Goal: Task Accomplishment & Management: Manage account settings

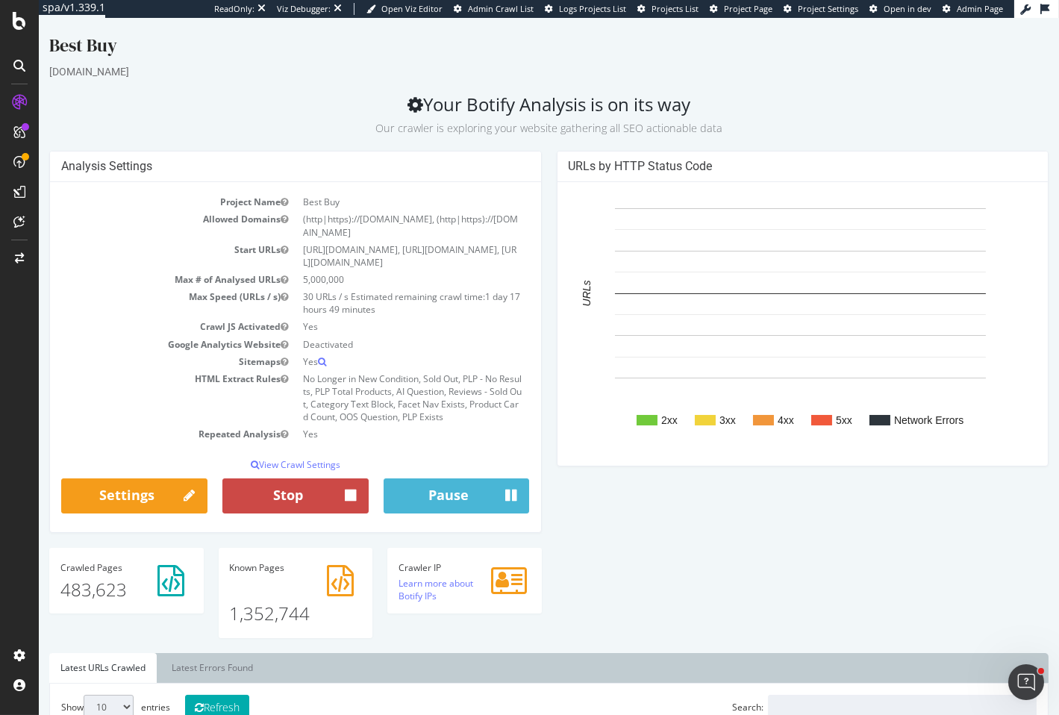
click at [281, 488] on button "Stop" at bounding box center [295, 496] width 146 height 36
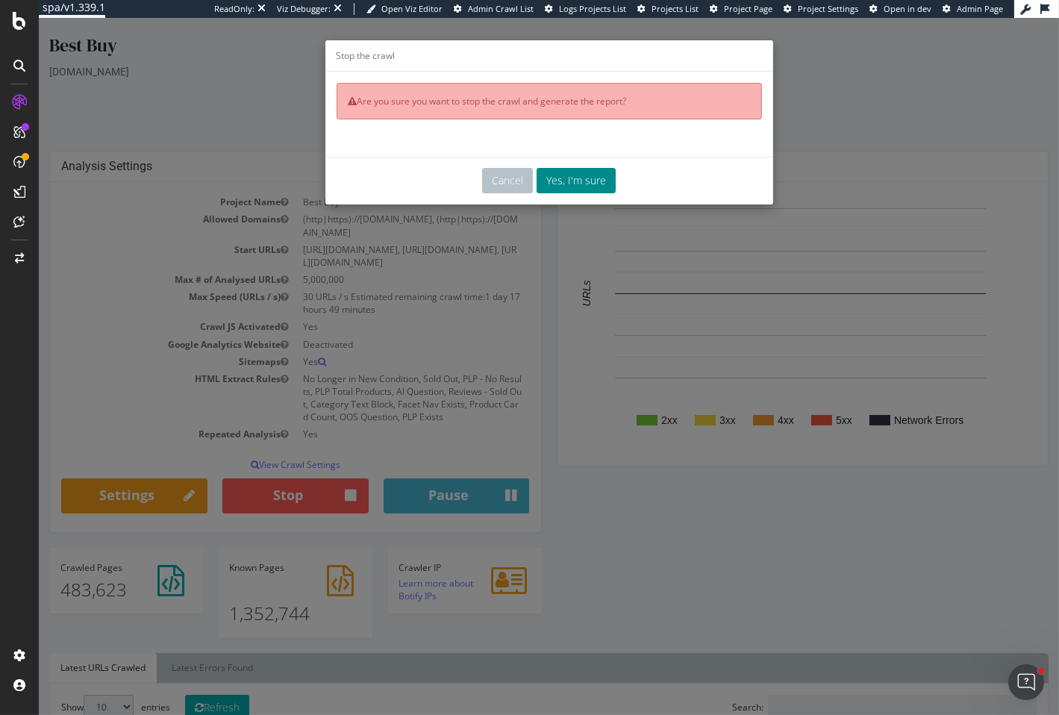
click at [577, 174] on button "Yes, I'm sure" at bounding box center [575, 180] width 79 height 25
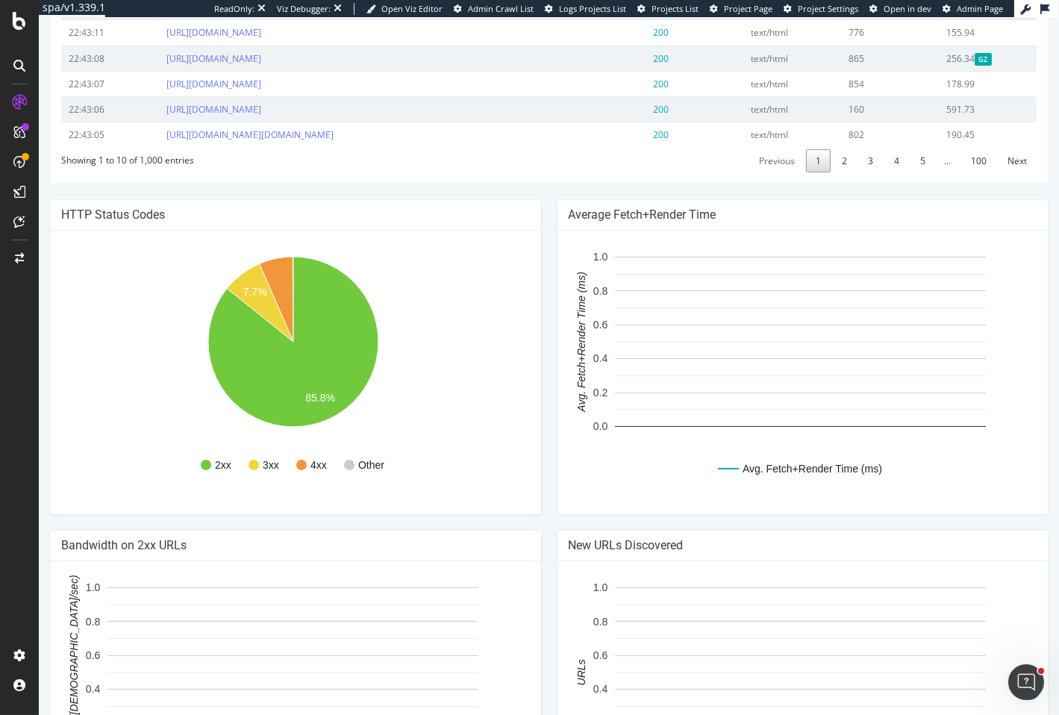
scroll to position [1054, 0]
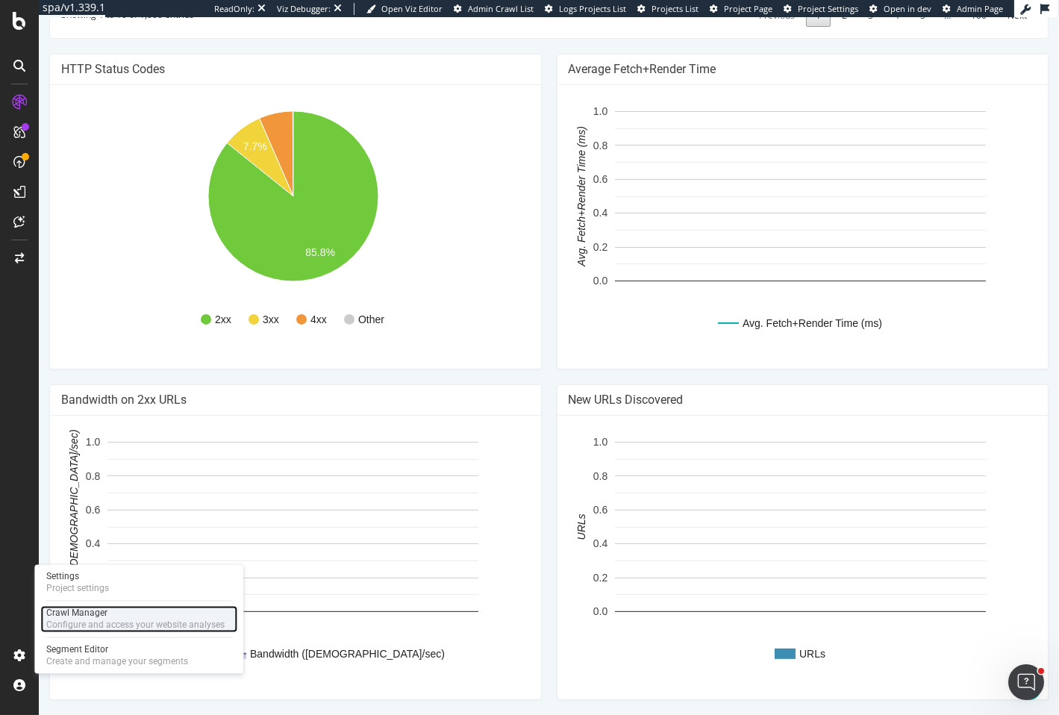
click at [93, 619] on div "Configure and access your website analyses" at bounding box center [135, 625] width 178 height 12
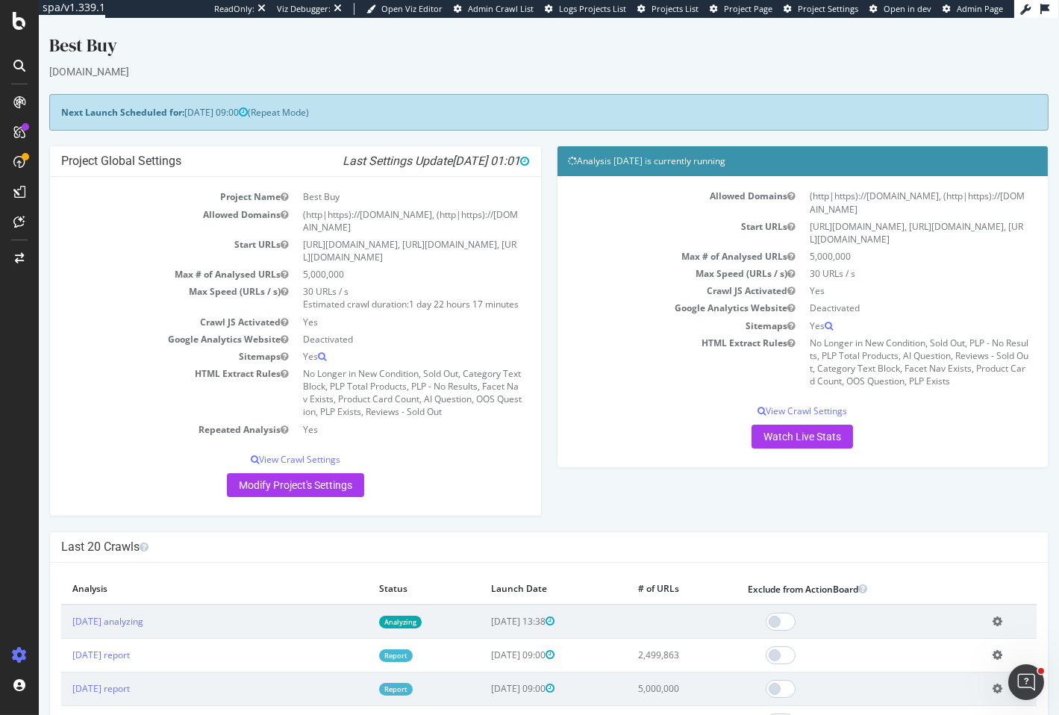
scroll to position [222, 0]
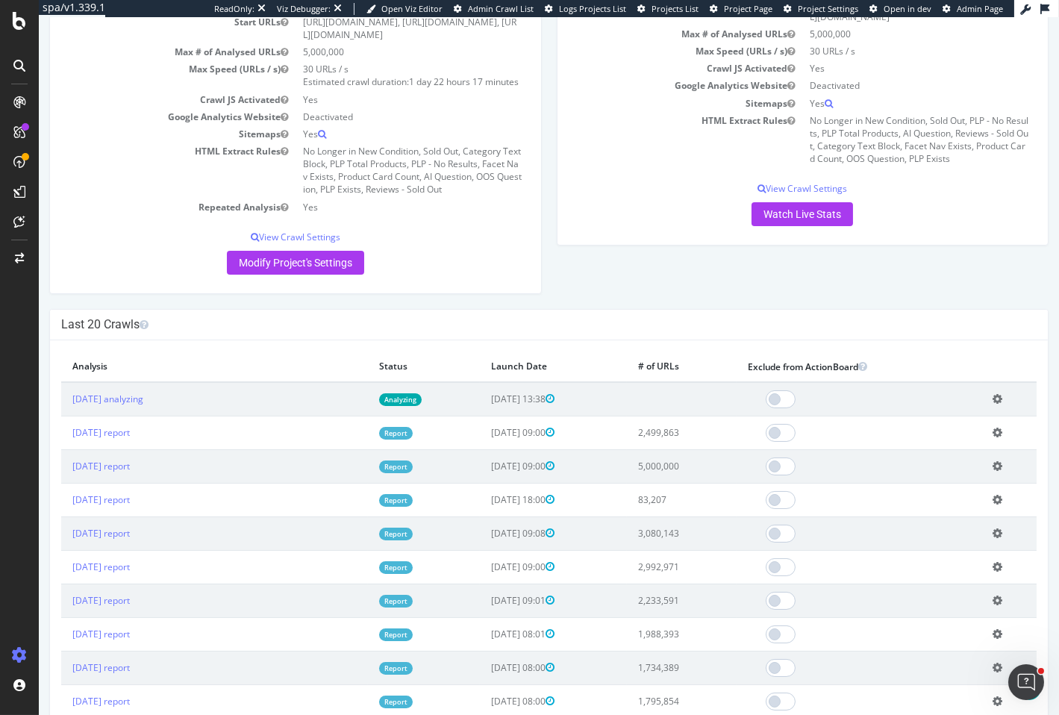
click at [994, 404] on icon at bounding box center [997, 398] width 10 height 11
click at [912, 447] on link "Delete analysis" at bounding box center [942, 441] width 119 height 20
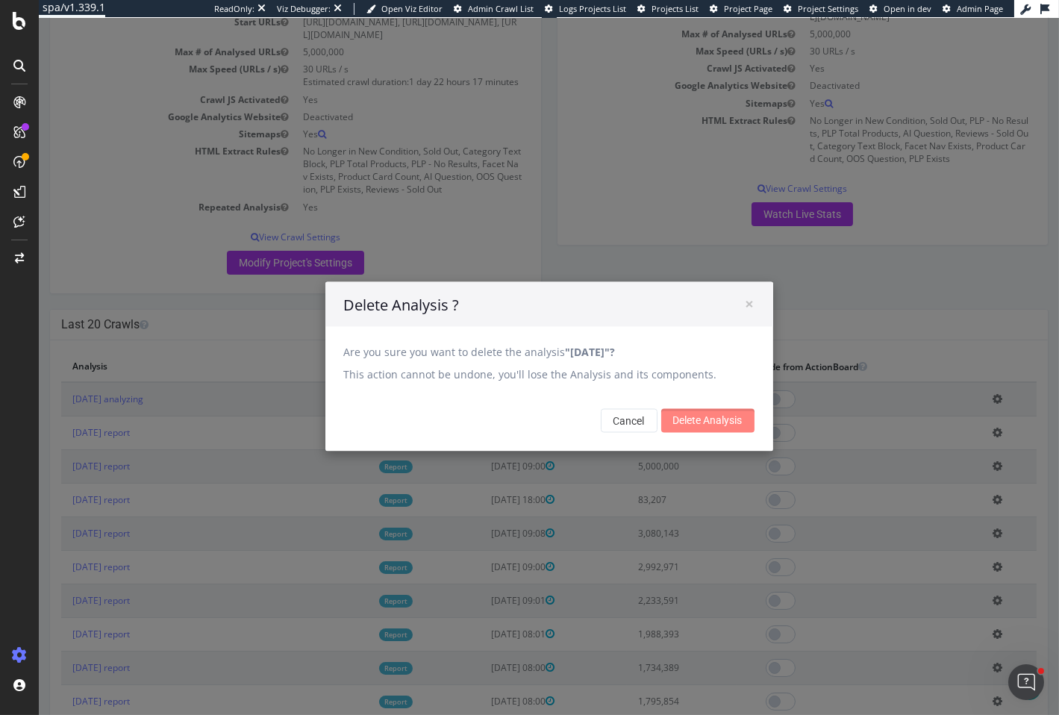
click at [691, 425] on input "Delete Analysis" at bounding box center [707, 421] width 93 height 24
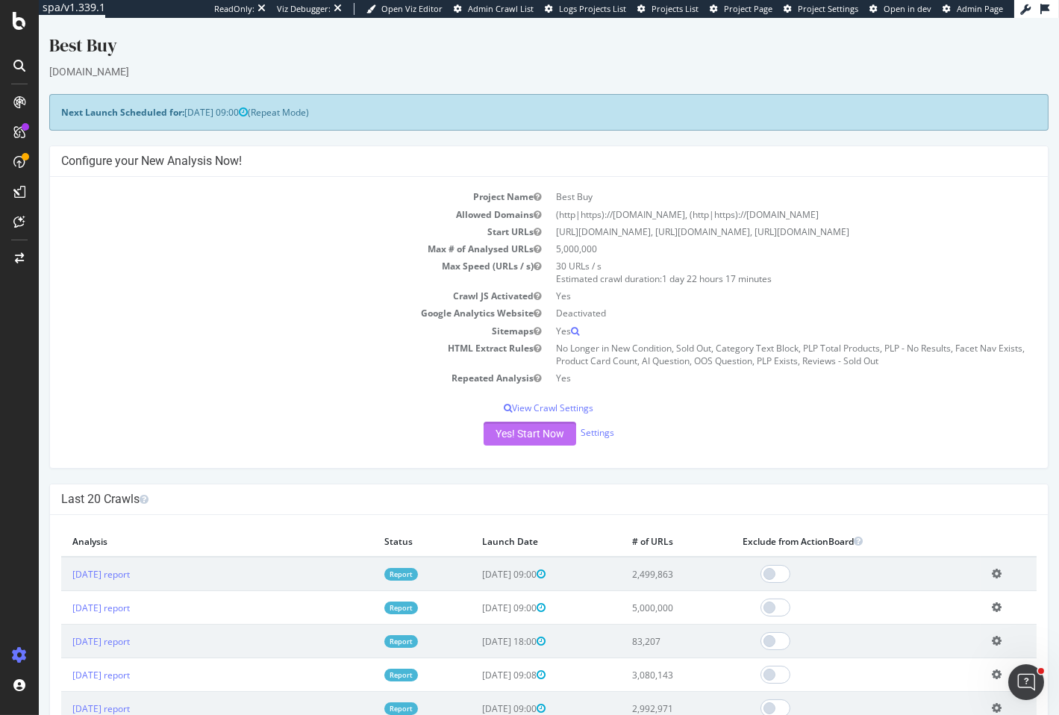
click at [548, 426] on button "Yes! Start Now" at bounding box center [530, 434] width 93 height 24
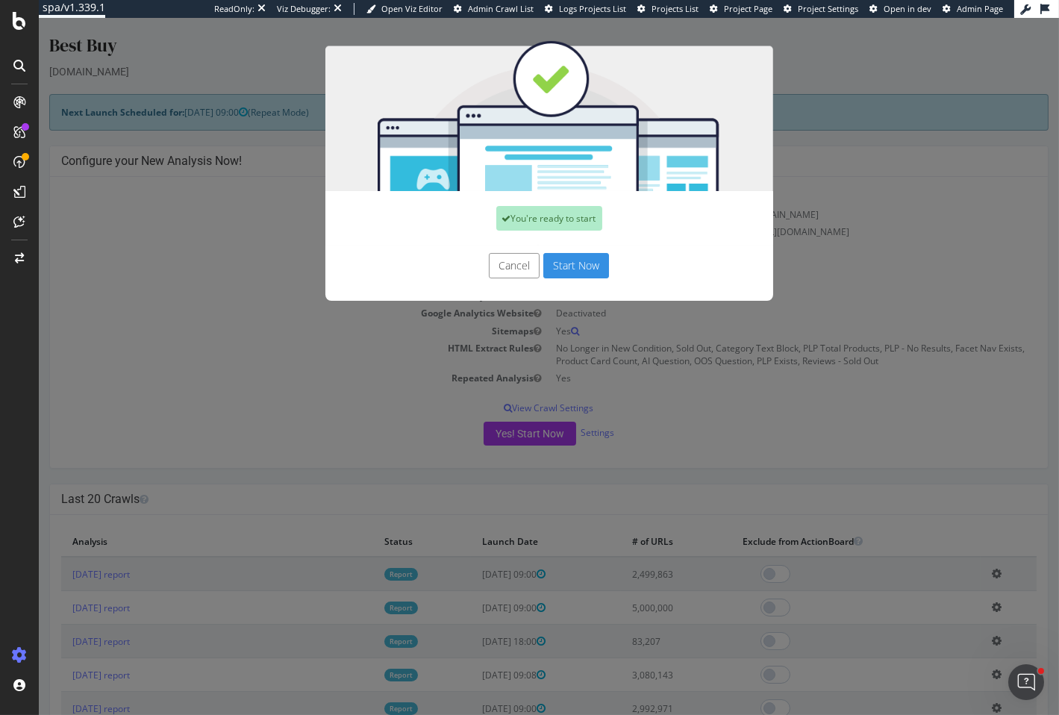
click at [588, 267] on button "Start Now" at bounding box center [576, 265] width 66 height 25
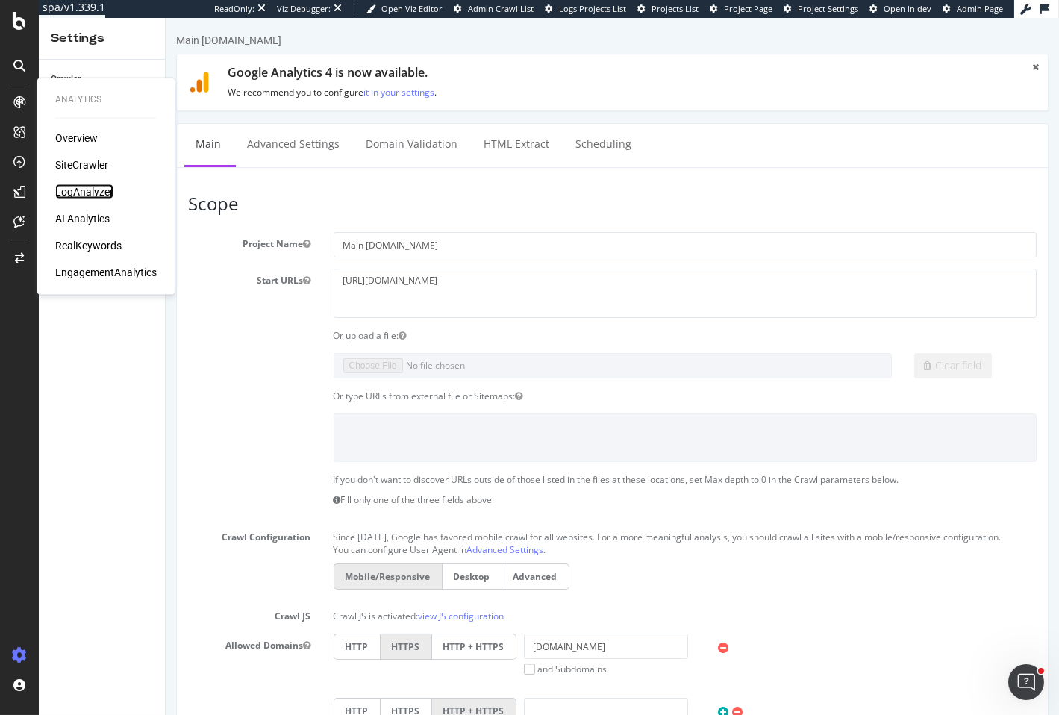
click at [74, 189] on div "LogAnalyzer" at bounding box center [84, 191] width 58 height 15
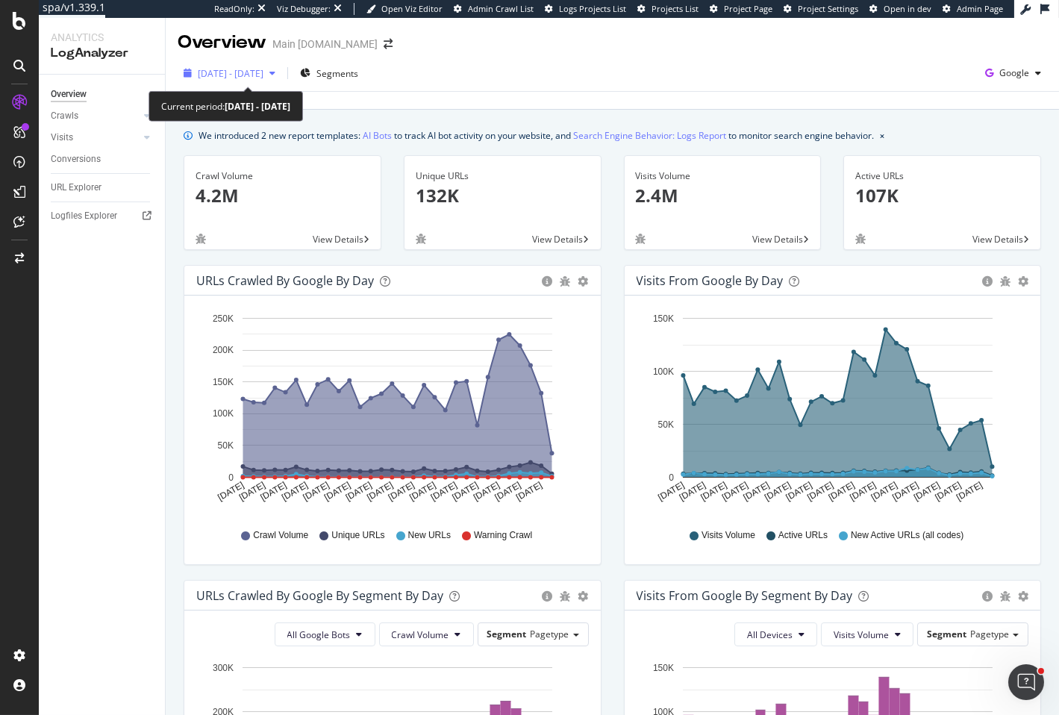
click at [263, 75] on span "2025 Sep. 10th - Oct. 9th" at bounding box center [231, 73] width 66 height 13
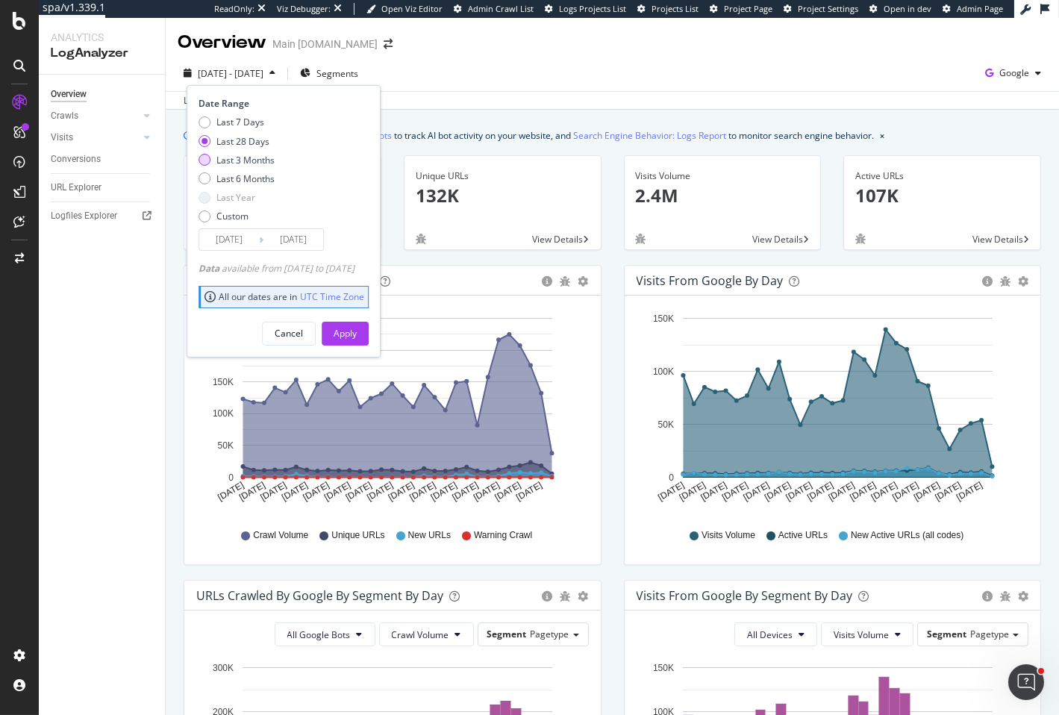
click at [259, 162] on div "Last 3 Months" at bounding box center [245, 160] width 58 height 13
type input "2025/07/10"
click at [357, 334] on div "Apply" at bounding box center [345, 333] width 23 height 13
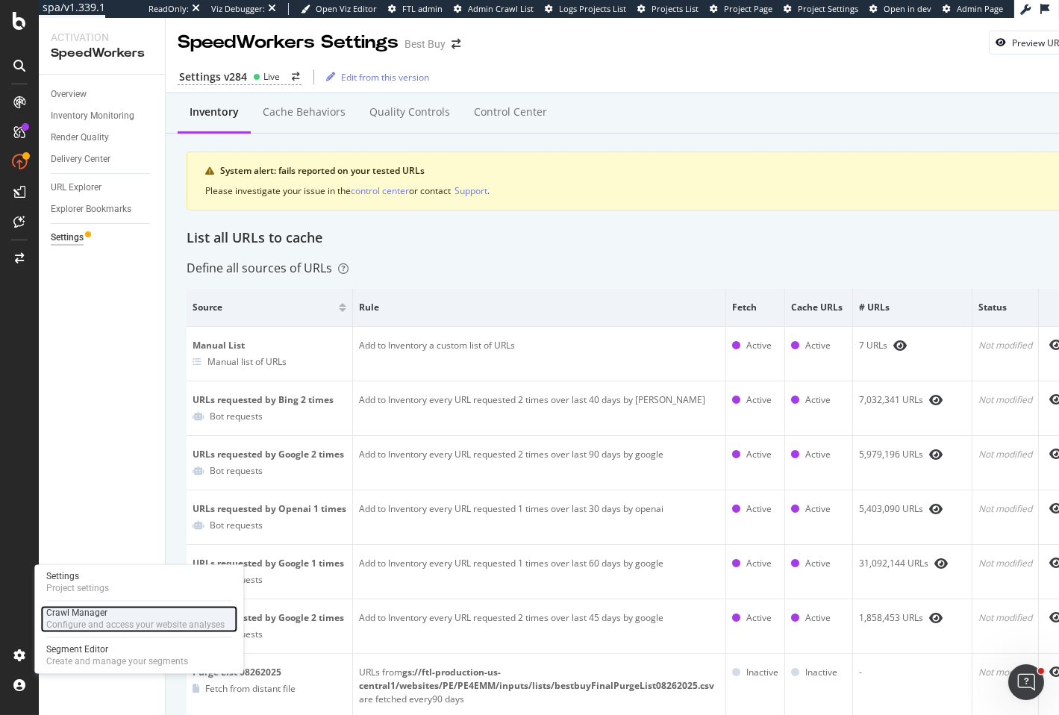
click at [84, 628] on div "Configure and access your website analyses" at bounding box center [135, 625] width 178 height 12
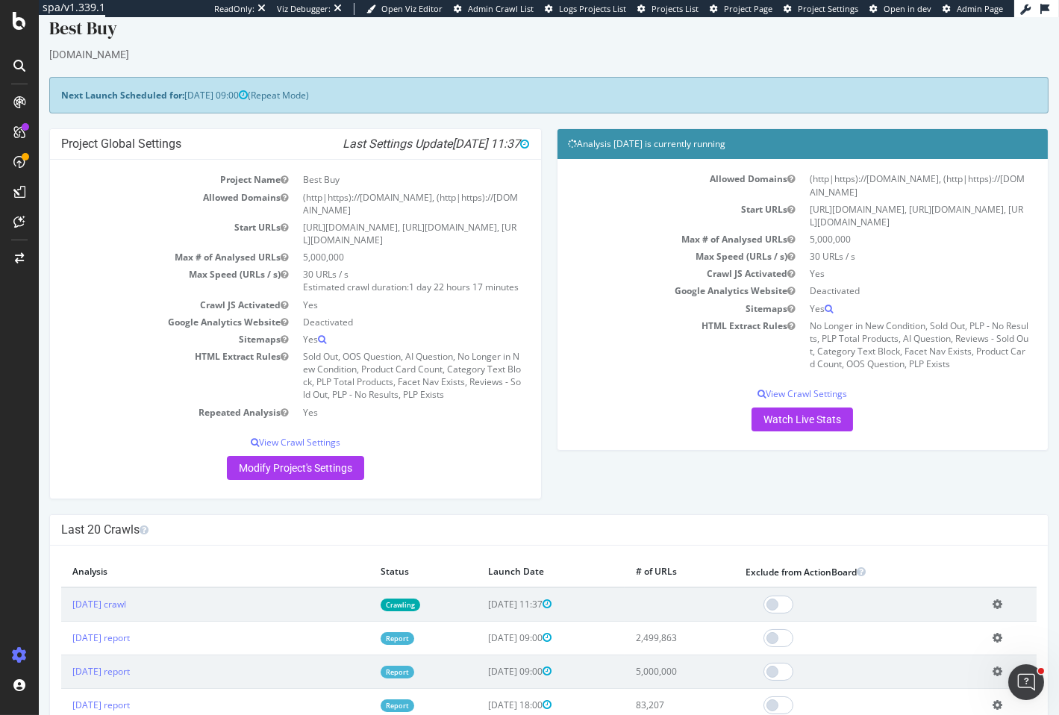
scroll to position [45, 0]
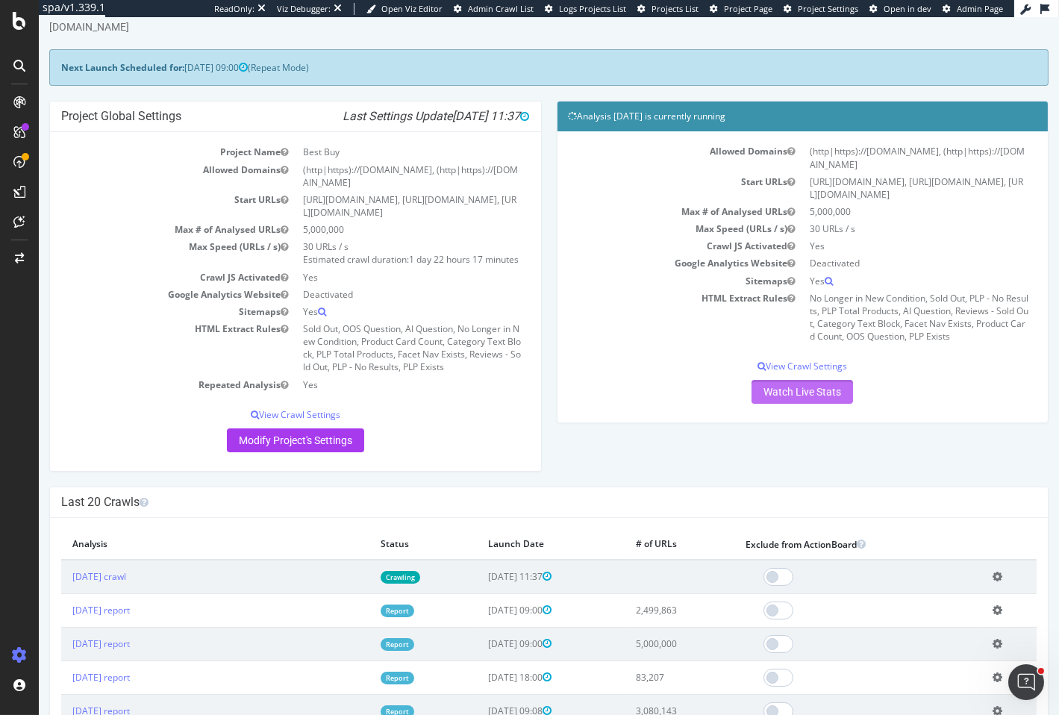
click at [819, 387] on link "Watch Live Stats" at bounding box center [801, 392] width 101 height 24
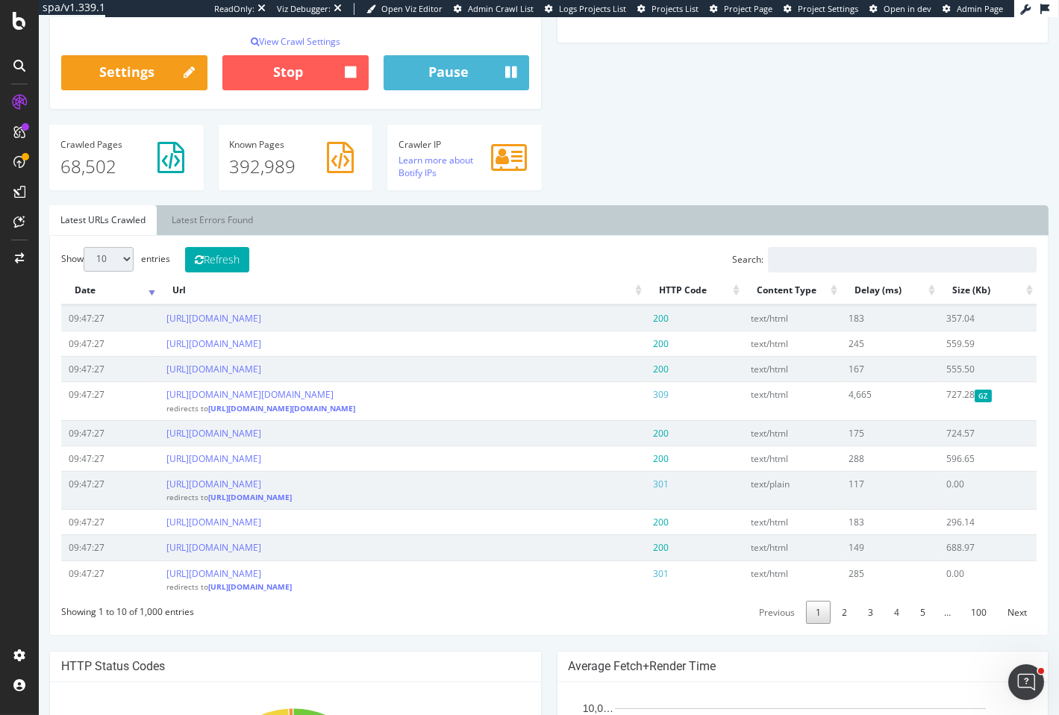
scroll to position [56, 0]
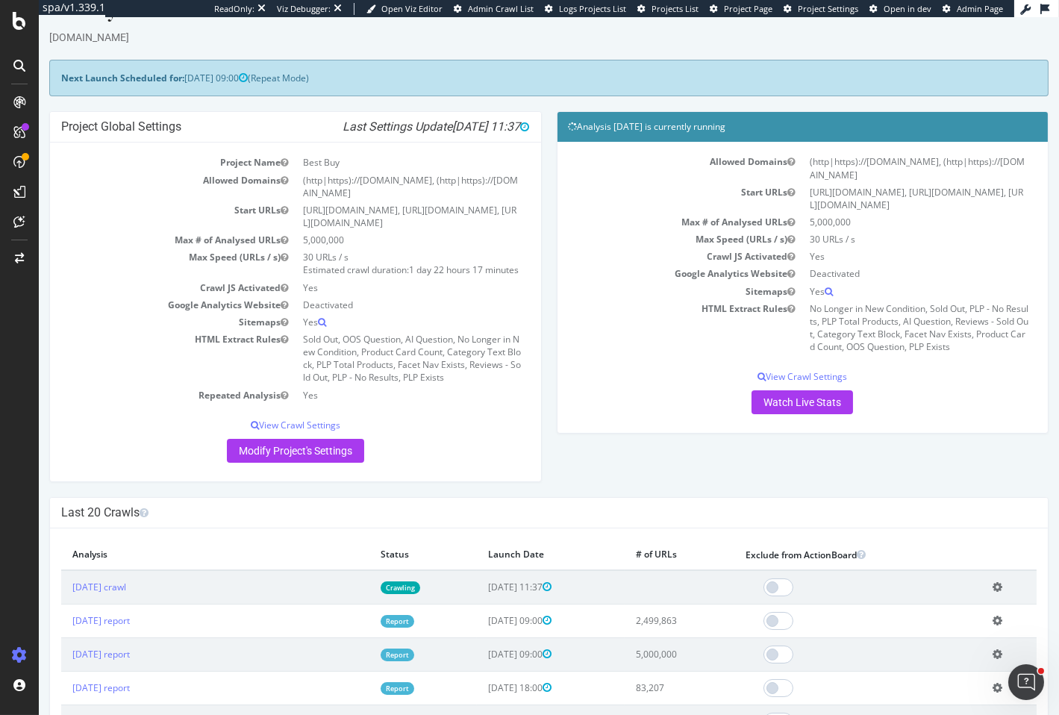
scroll to position [52, 0]
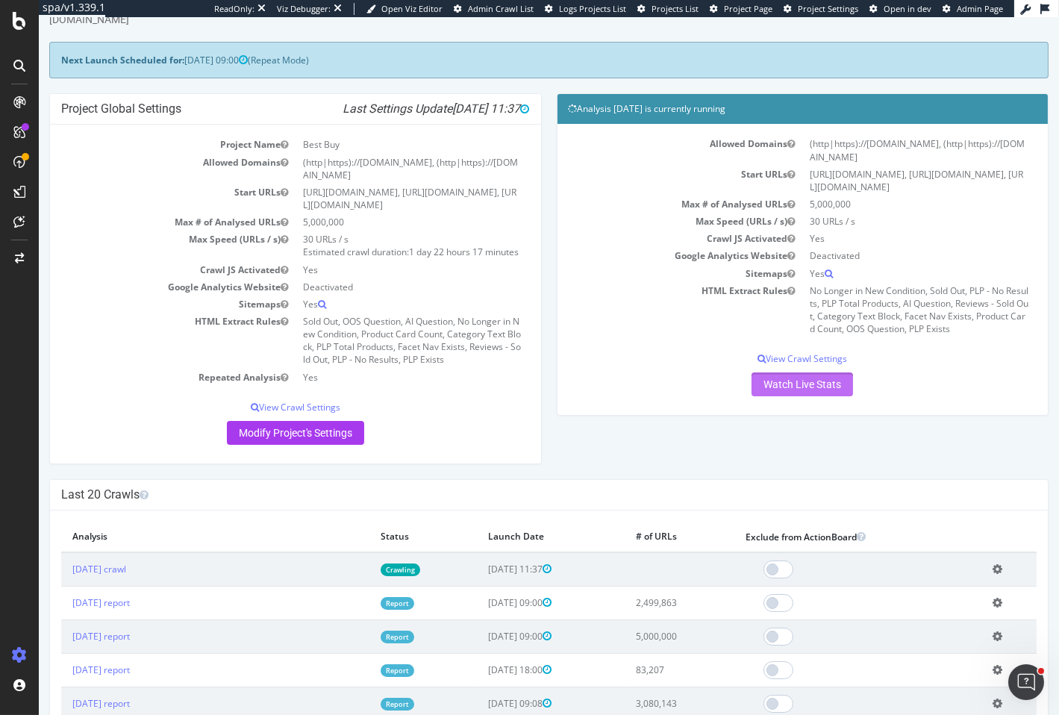
click at [778, 387] on link "Watch Live Stats" at bounding box center [801, 384] width 101 height 24
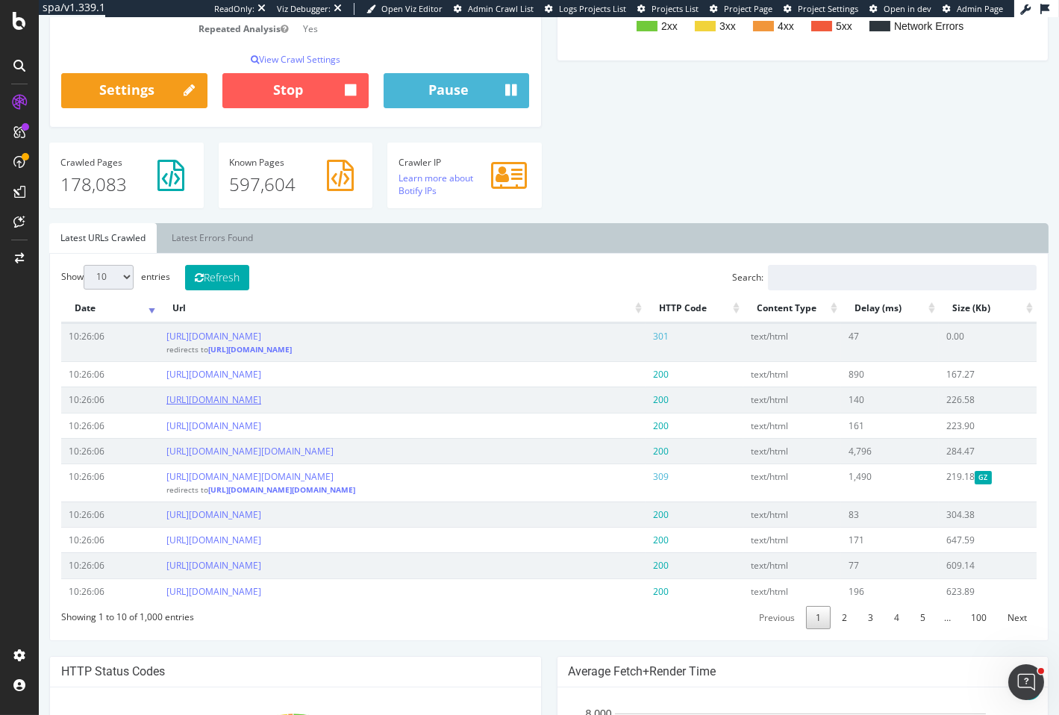
scroll to position [251, 0]
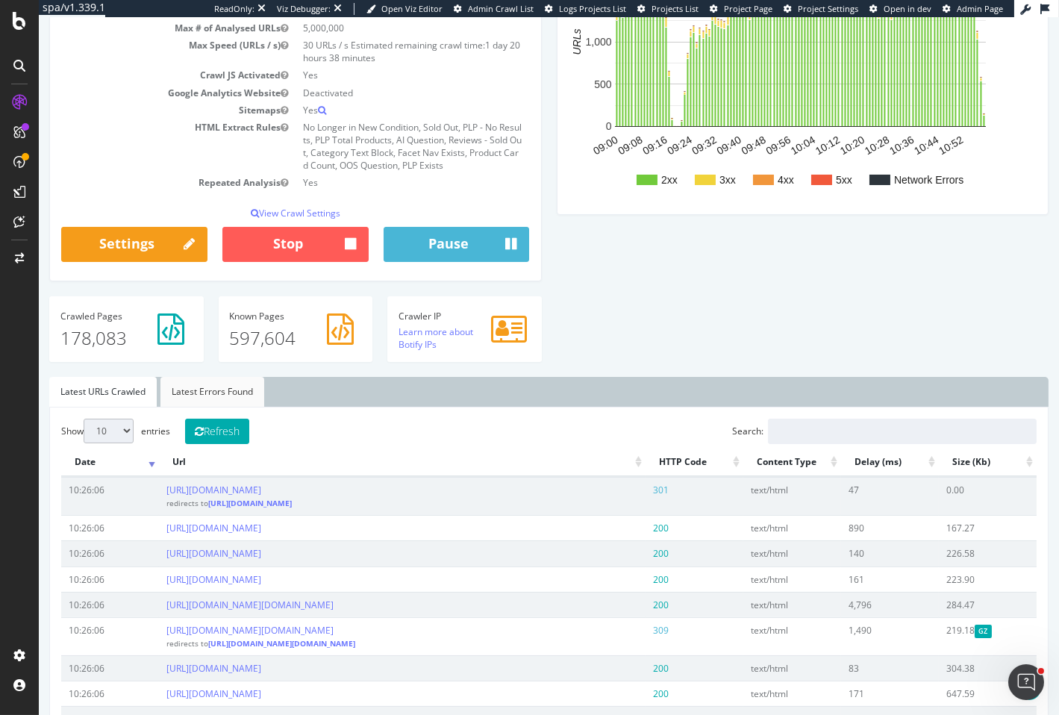
click at [223, 400] on link "Latest Errors Found" at bounding box center [212, 392] width 104 height 30
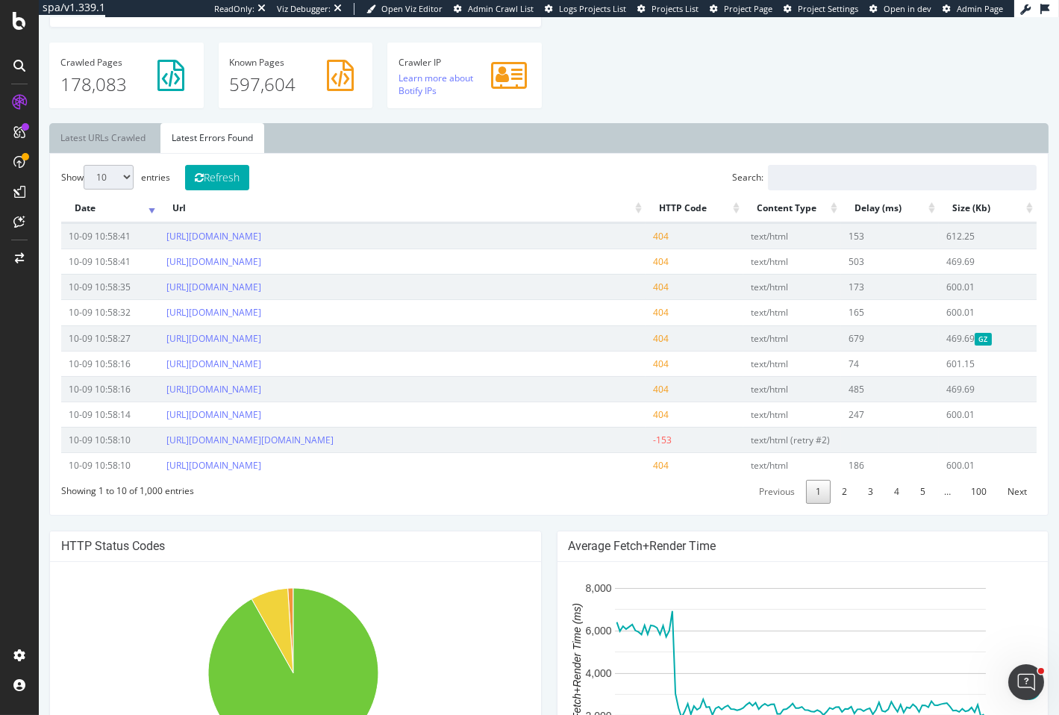
scroll to position [351, 0]
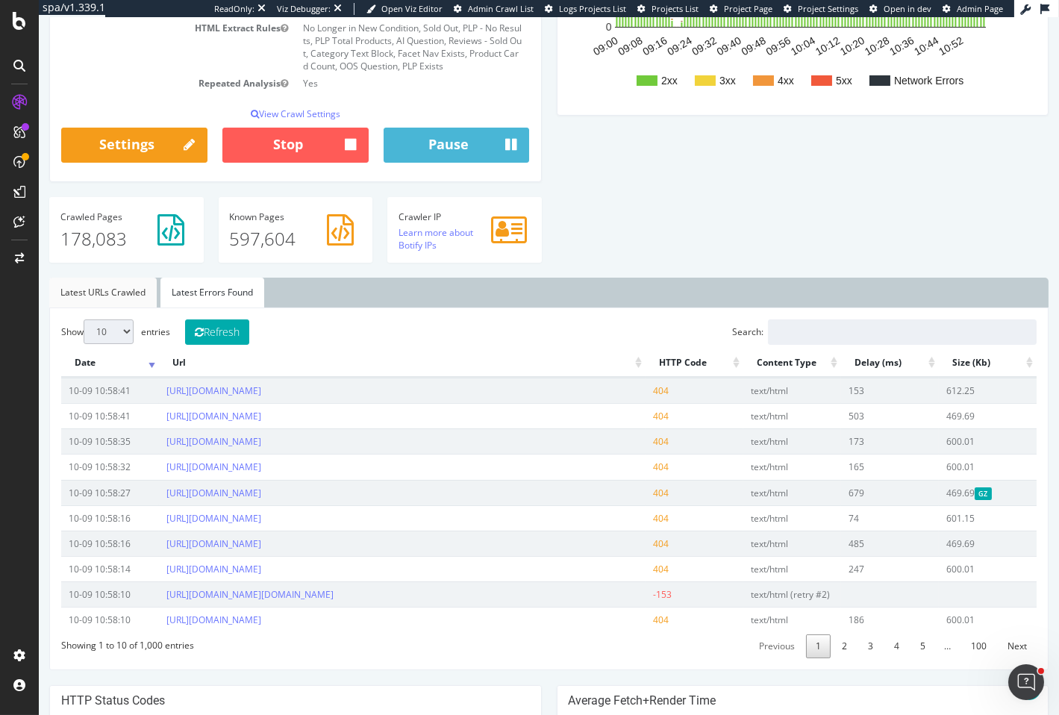
click at [107, 297] on link "Latest URLs Crawled" at bounding box center [102, 293] width 107 height 30
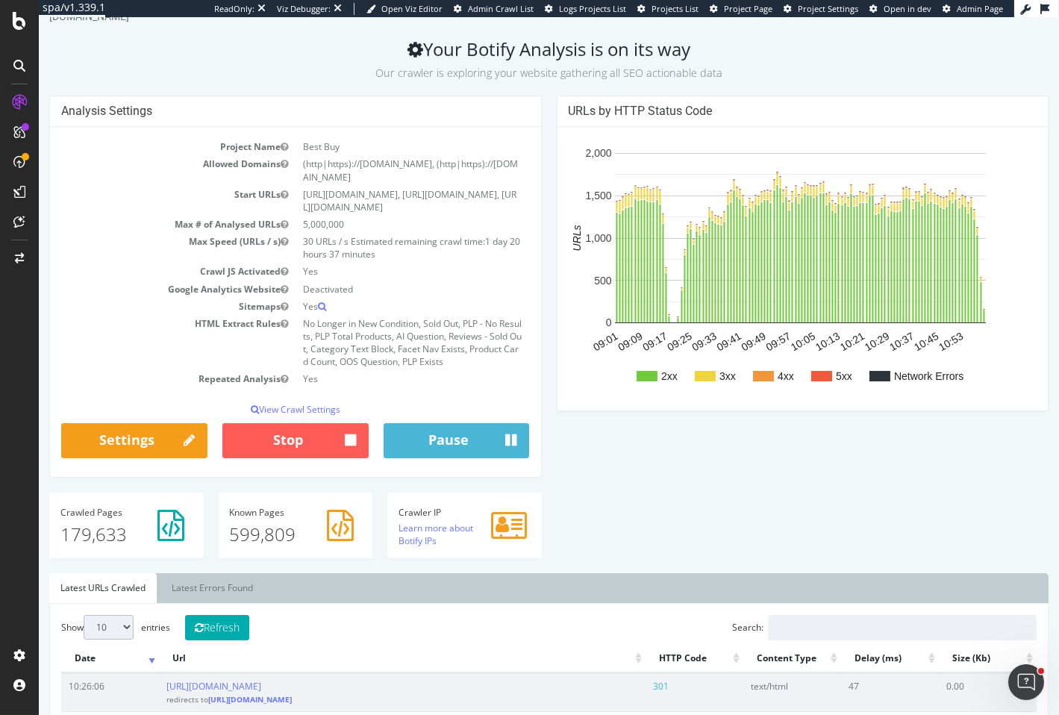
scroll to position [0, 0]
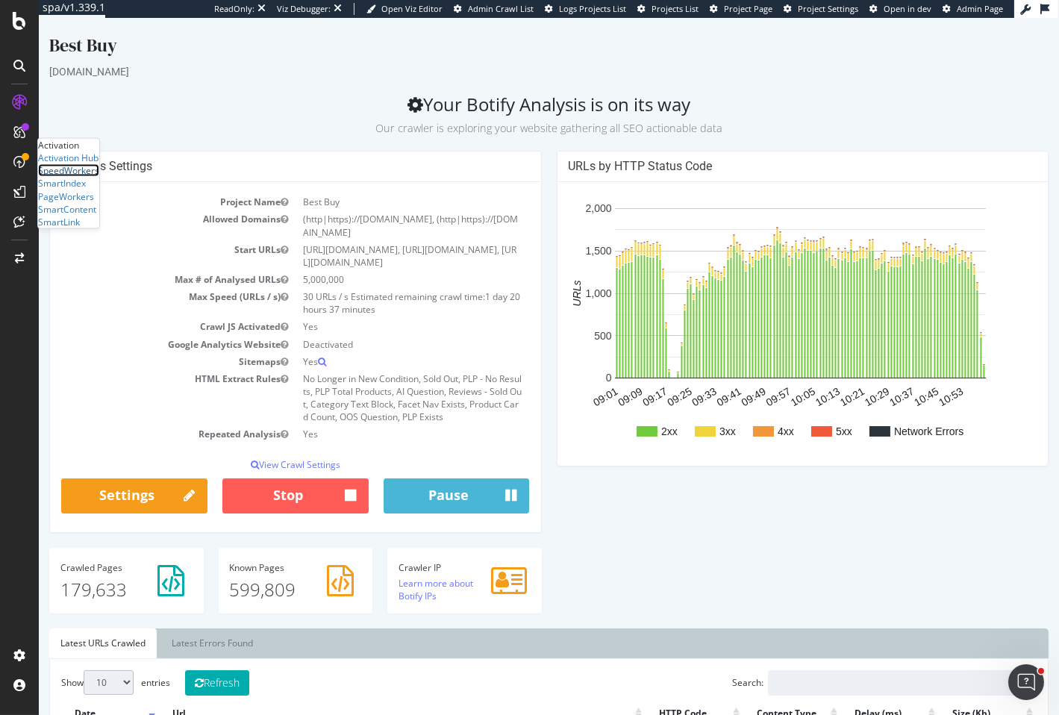
click at [73, 177] on div "SpeedWorkers" at bounding box center [68, 170] width 61 height 13
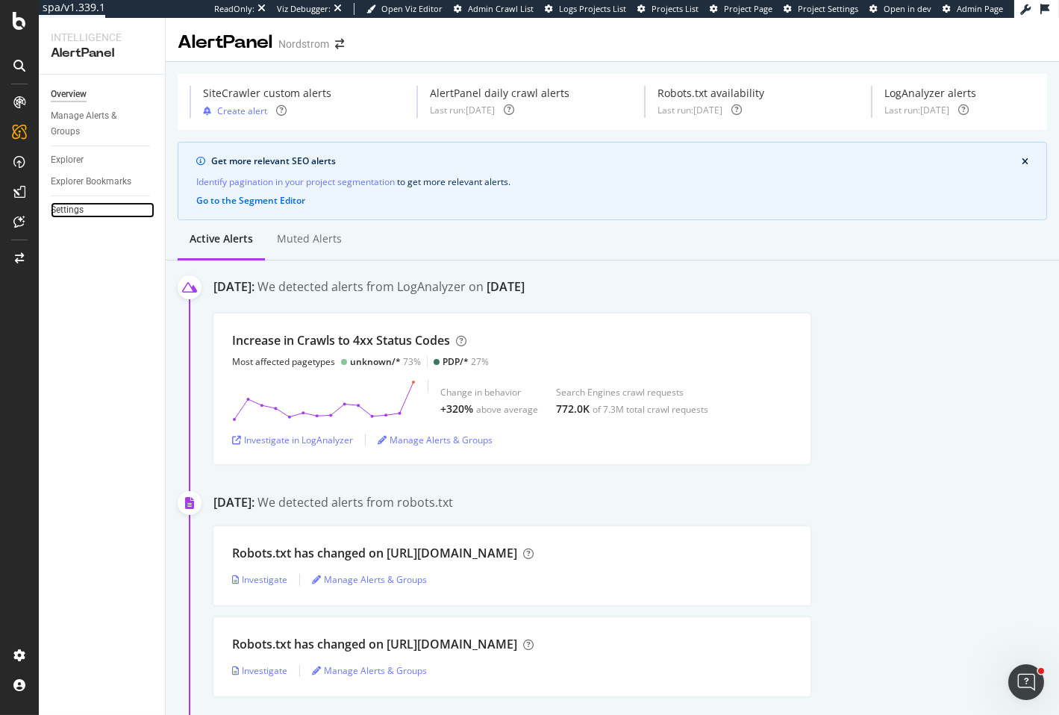
click at [84, 207] on link "Settings" at bounding box center [103, 210] width 104 height 16
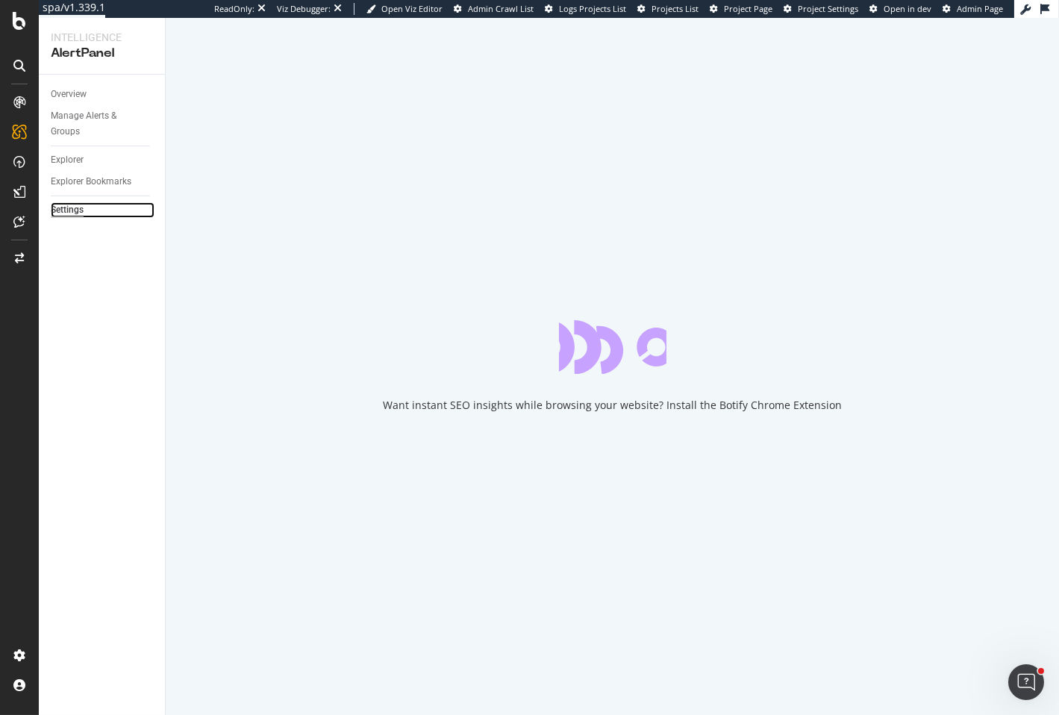
select select "02"
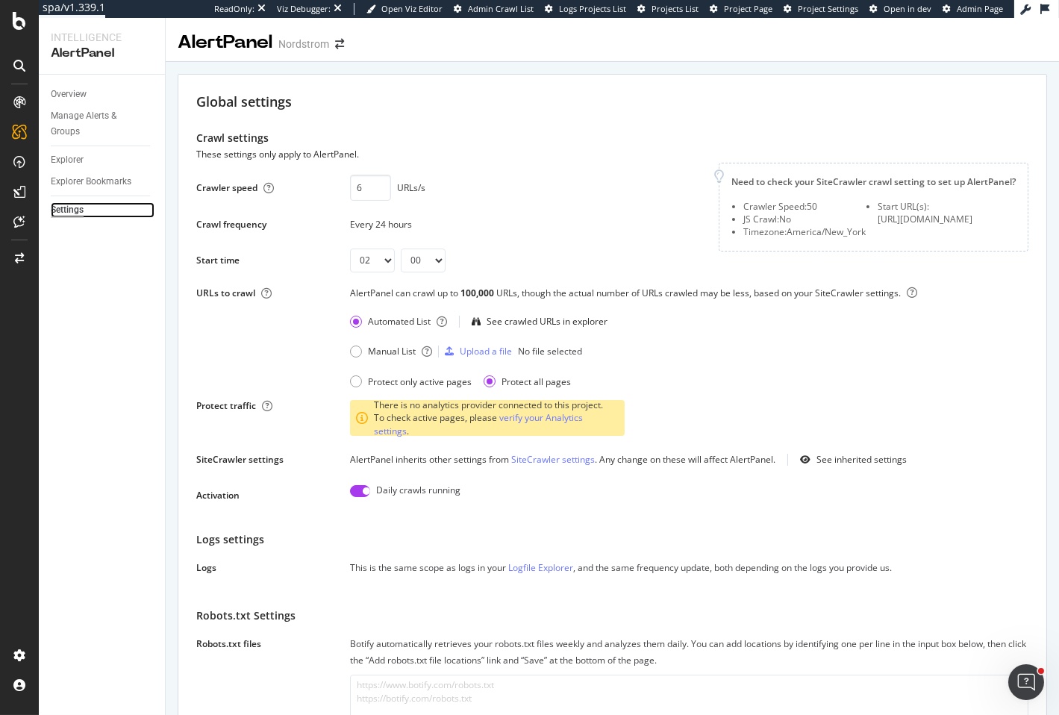
scroll to position [248, 0]
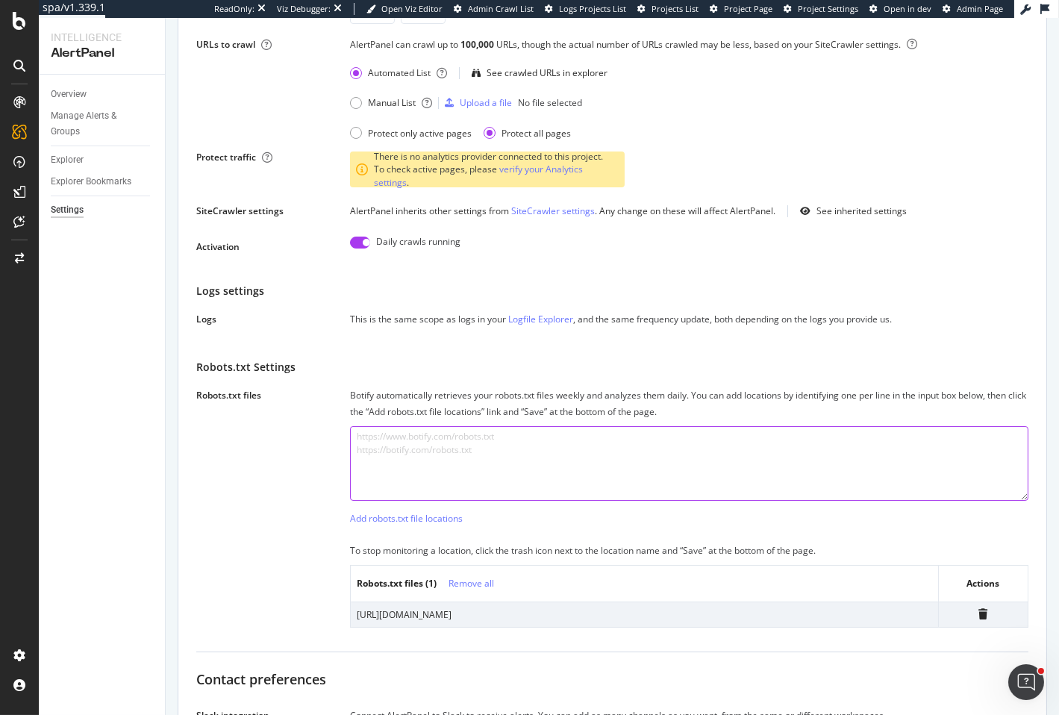
click at [537, 451] on textarea at bounding box center [689, 463] width 678 height 75
paste textarea "https://www.nordstrom.com/robots.txt"
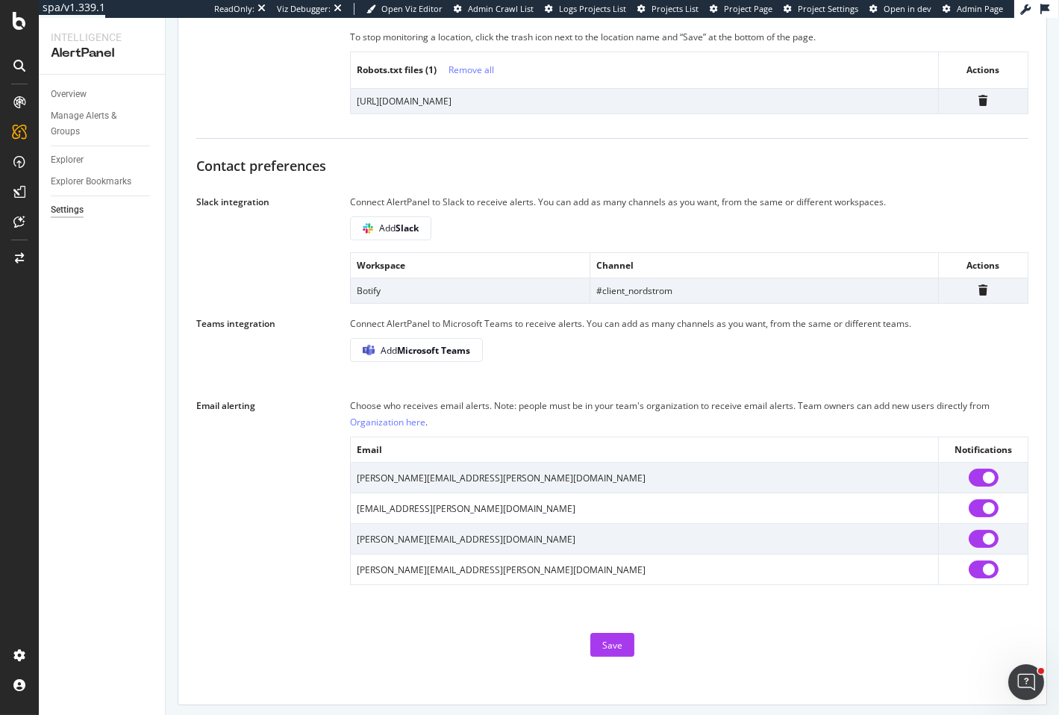
scroll to position [762, 0]
type textarea "https://www.nordstrom.com/robots.txt"
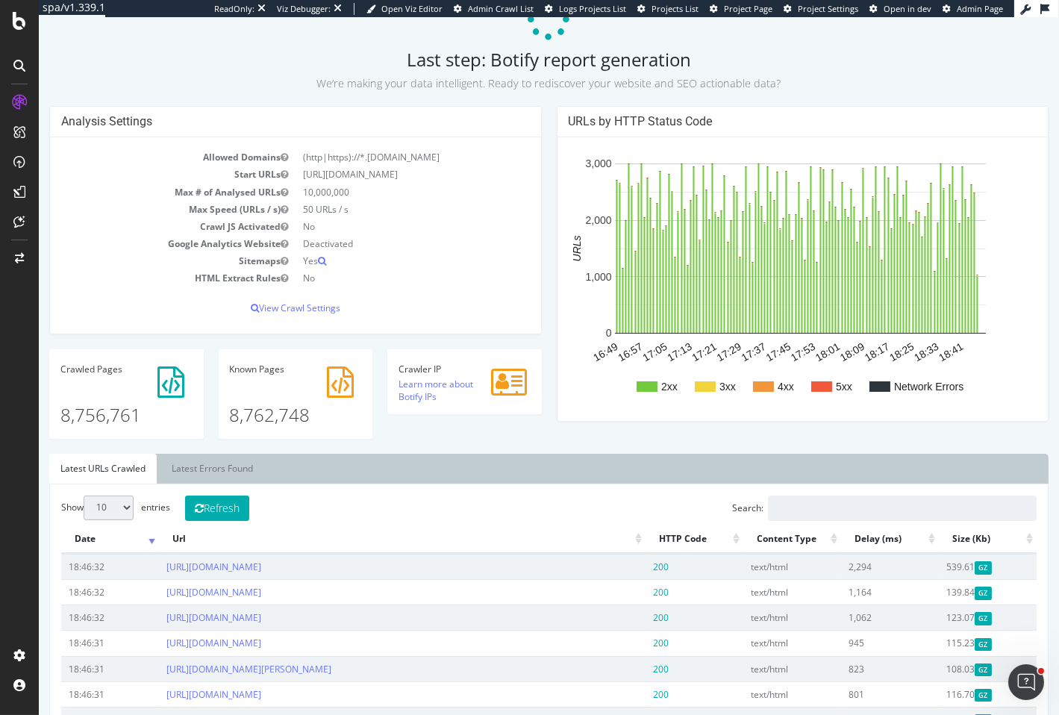
scroll to position [21, 0]
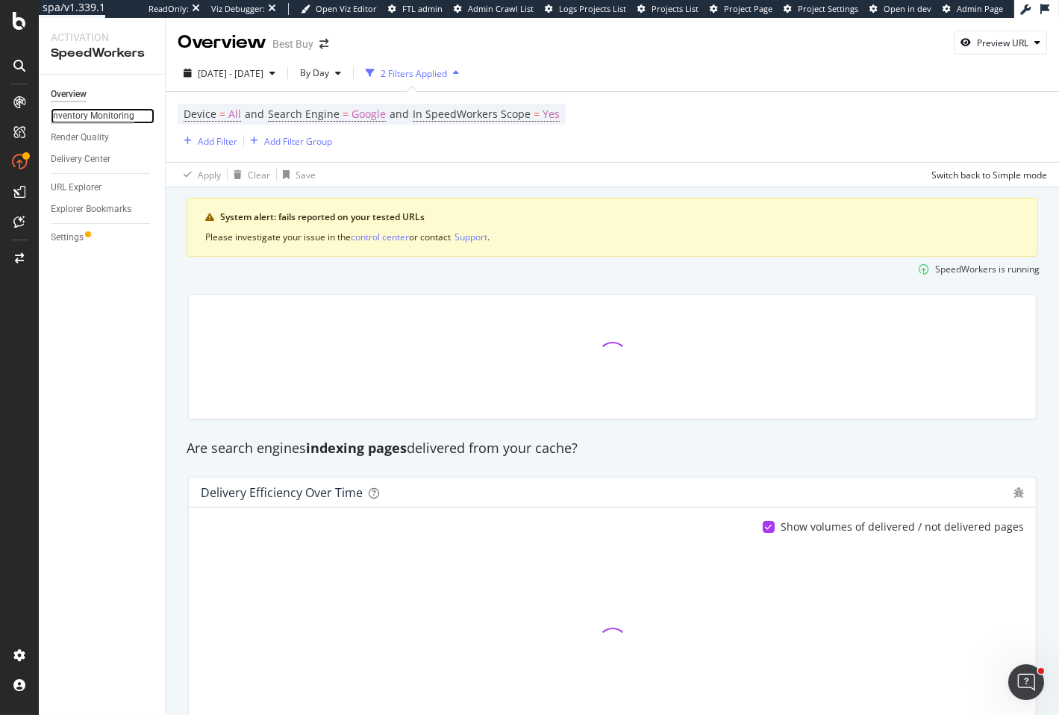
click at [84, 115] on div "Inventory Monitoring" at bounding box center [93, 116] width 84 height 16
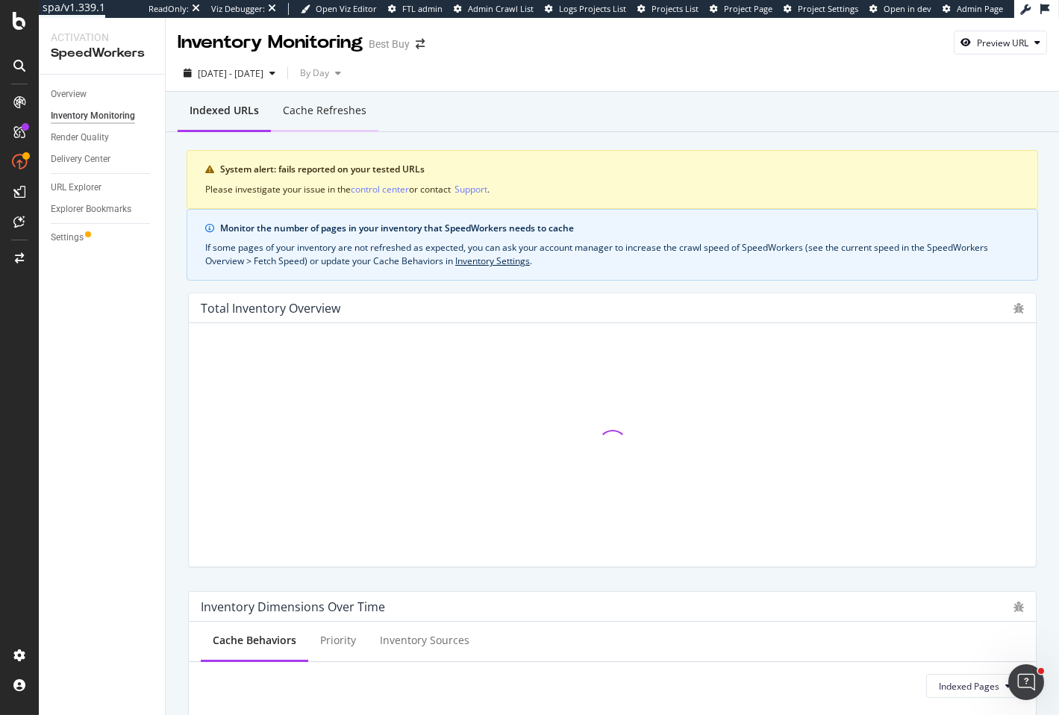
click at [318, 116] on div "Cache refreshes" at bounding box center [325, 110] width 84 height 15
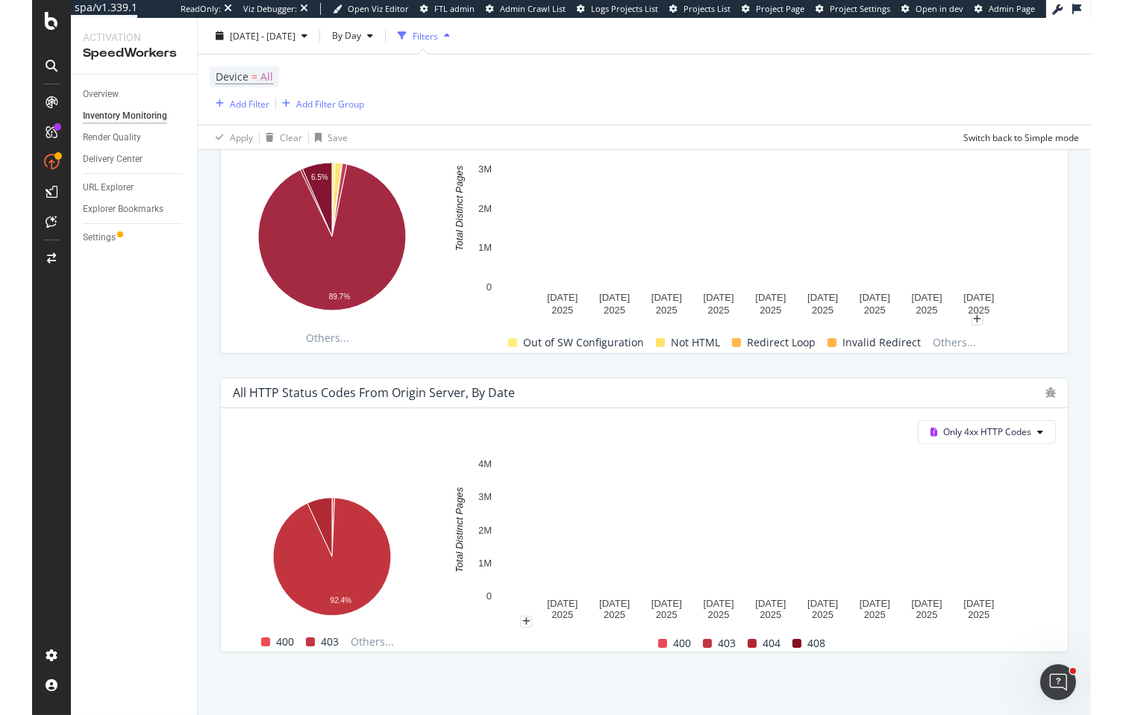
scroll to position [1052, 0]
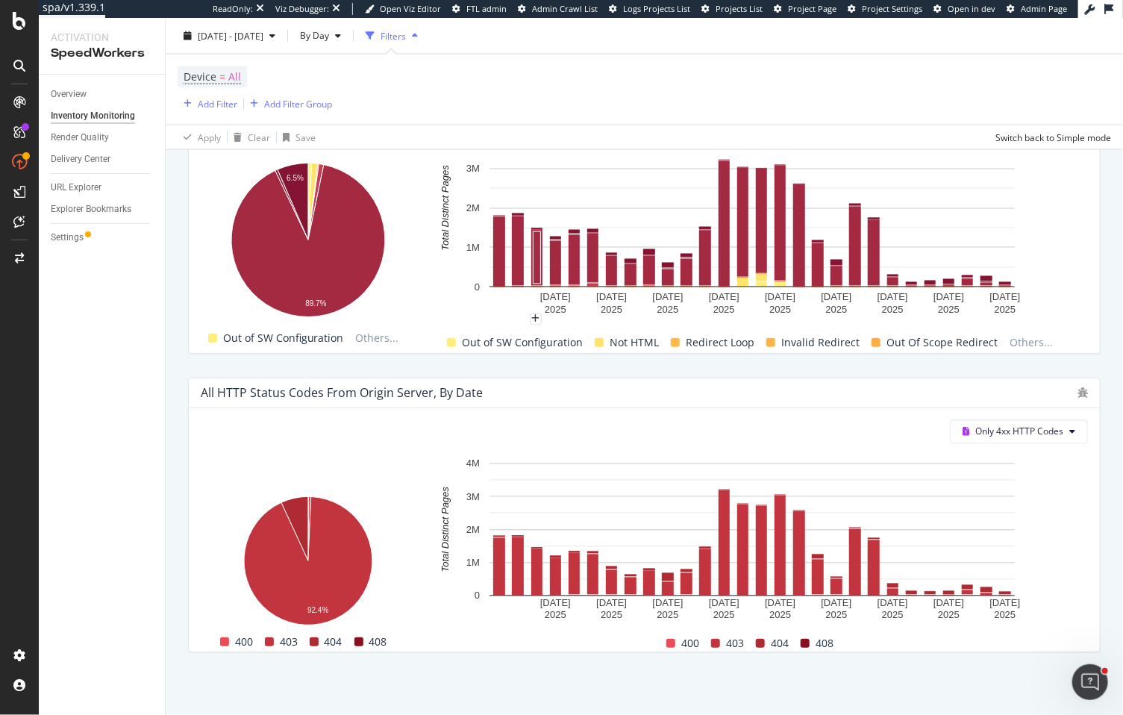
drag, startPoint x: 575, startPoint y: 76, endPoint x: 528, endPoint y: 96, distance: 50.5
click at [575, 76] on div "Device = All Add Filter Add Filter Group" at bounding box center [644, 89] width 933 height 70
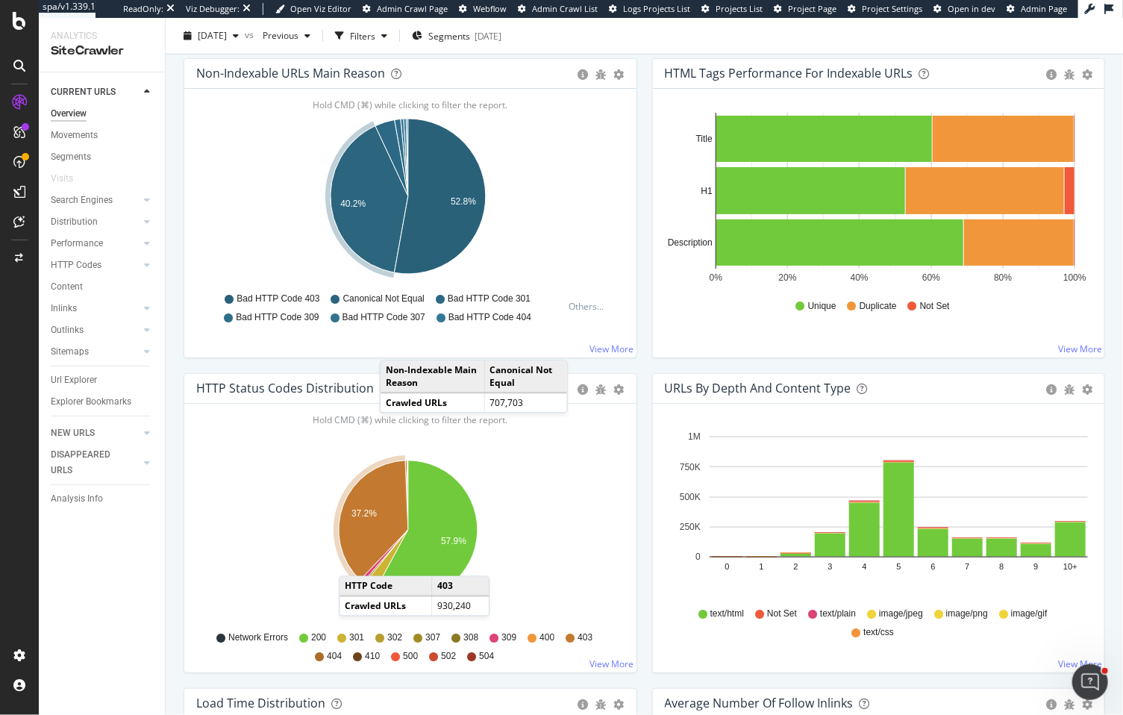
scroll to position [521, 0]
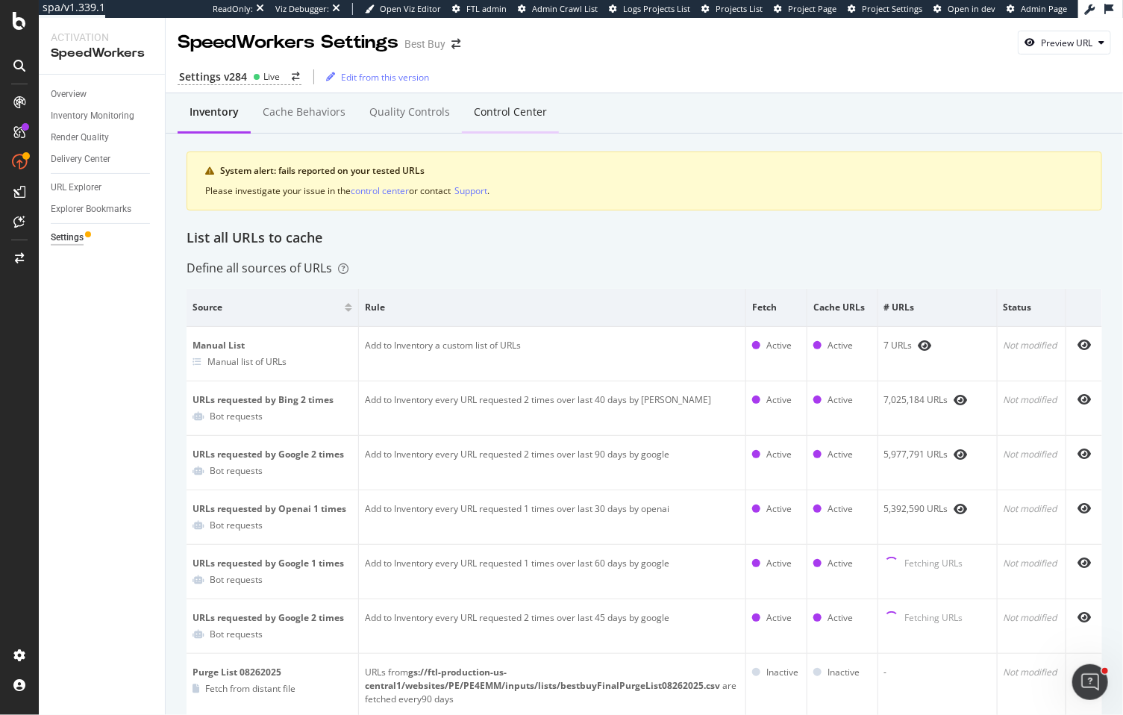
click at [507, 122] on div "Control Center" at bounding box center [510, 113] width 97 height 41
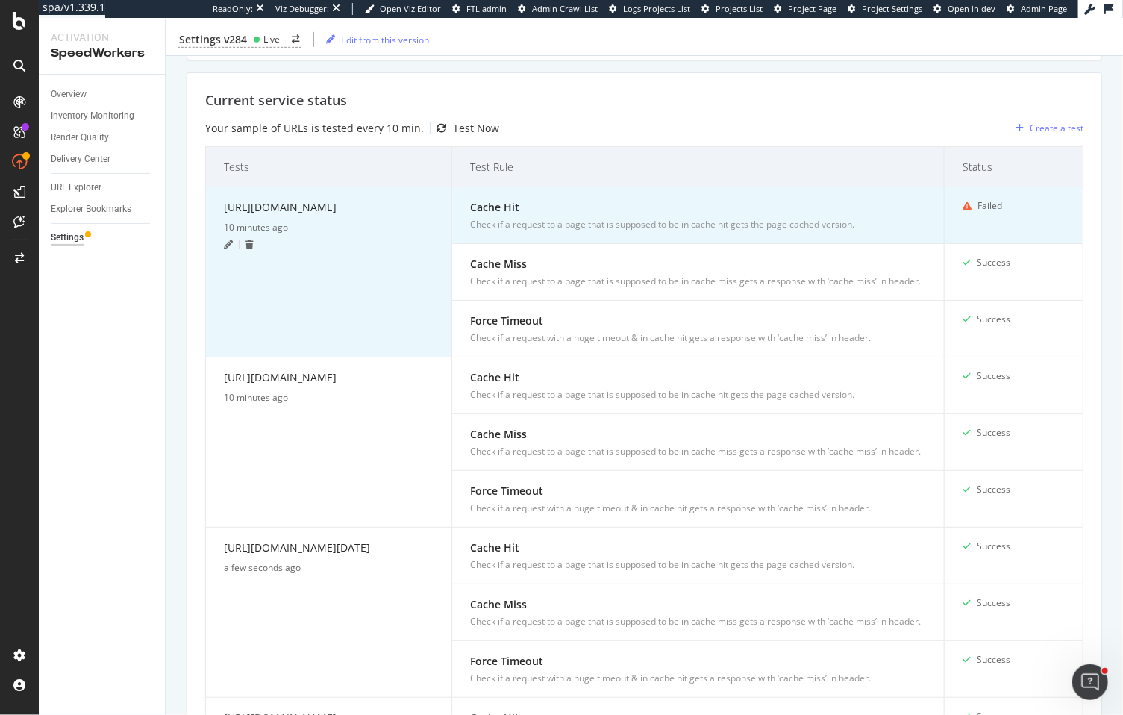
scroll to position [395, 0]
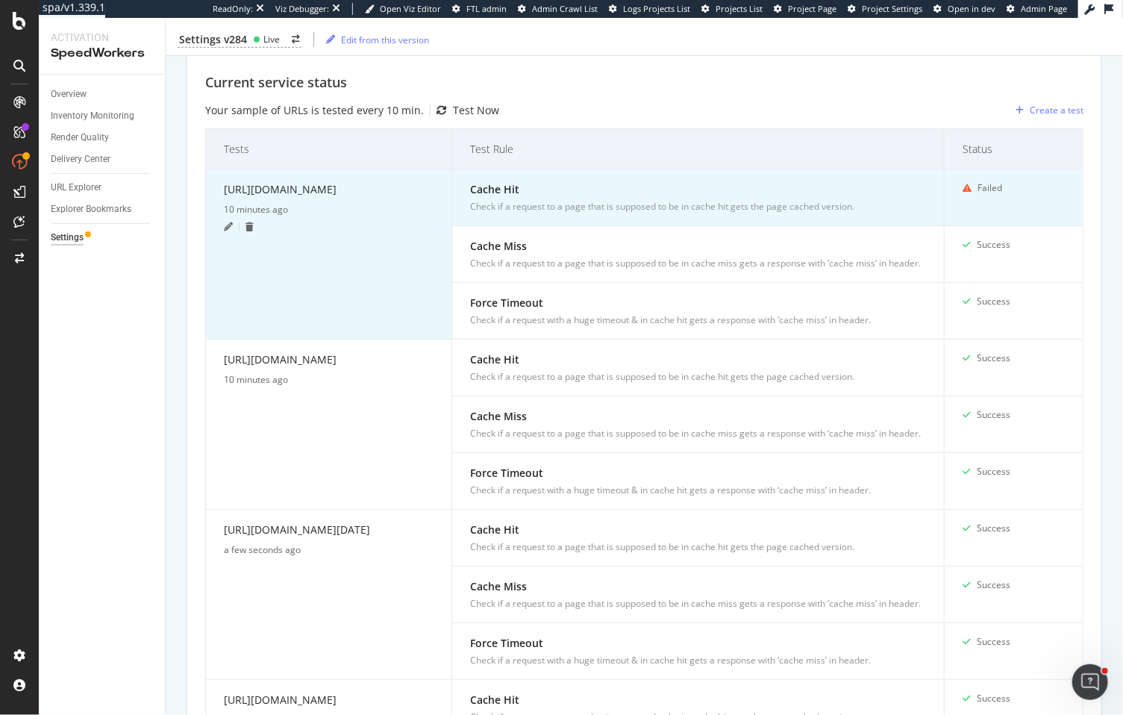
click at [225, 231] on icon at bounding box center [228, 226] width 9 height 9
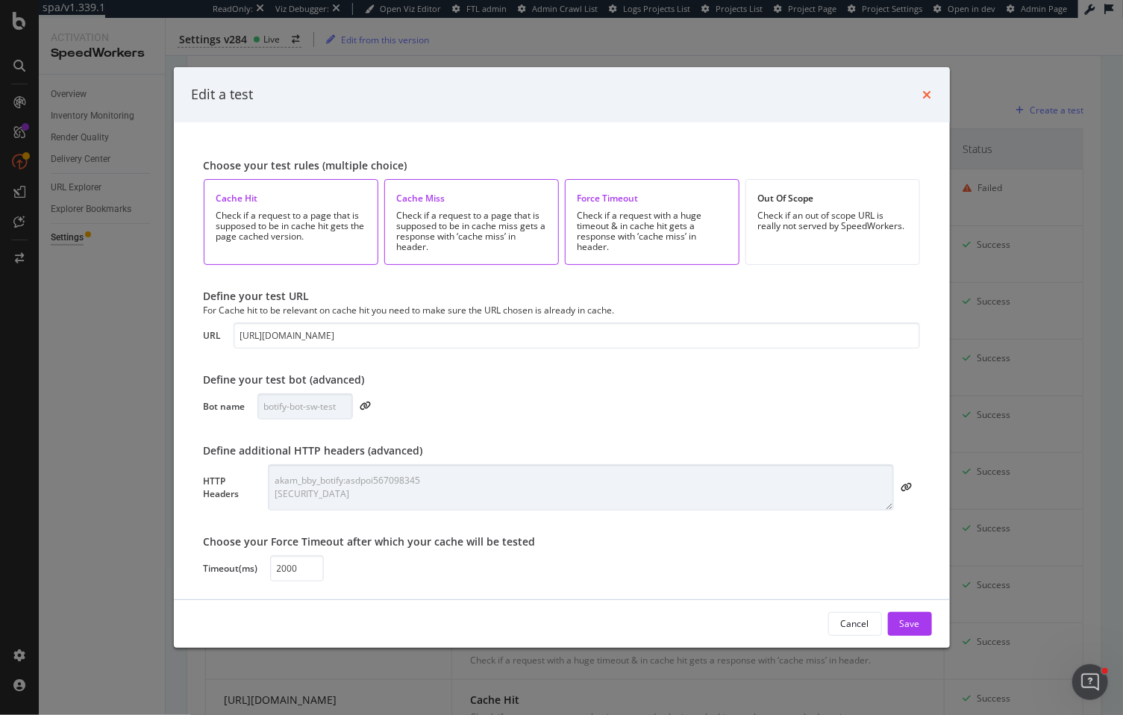
click at [927, 94] on icon "times" at bounding box center [927, 95] width 9 height 12
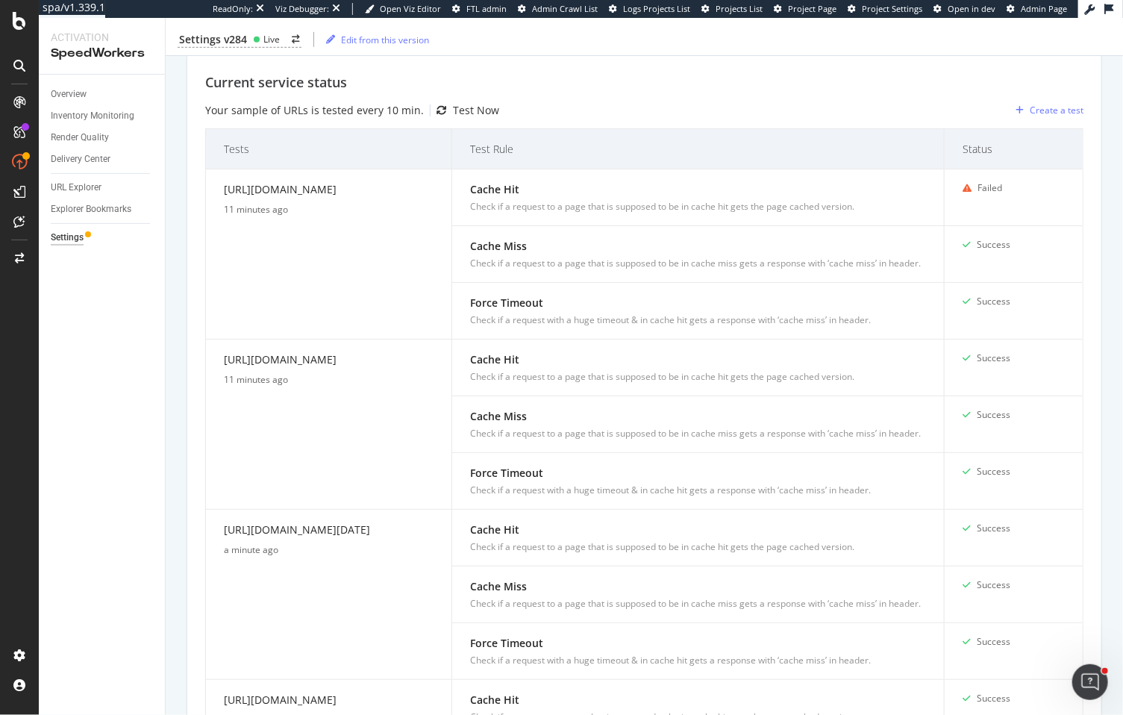
scroll to position [504, 0]
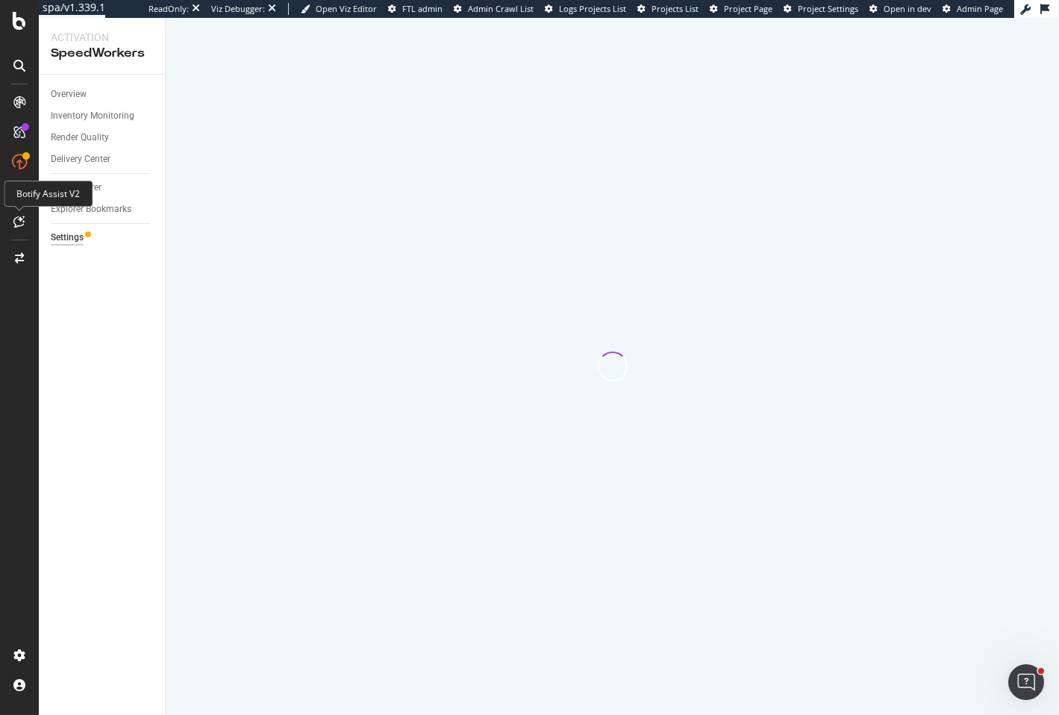
click at [17, 187] on div "Botify Assist V2" at bounding box center [48, 194] width 89 height 26
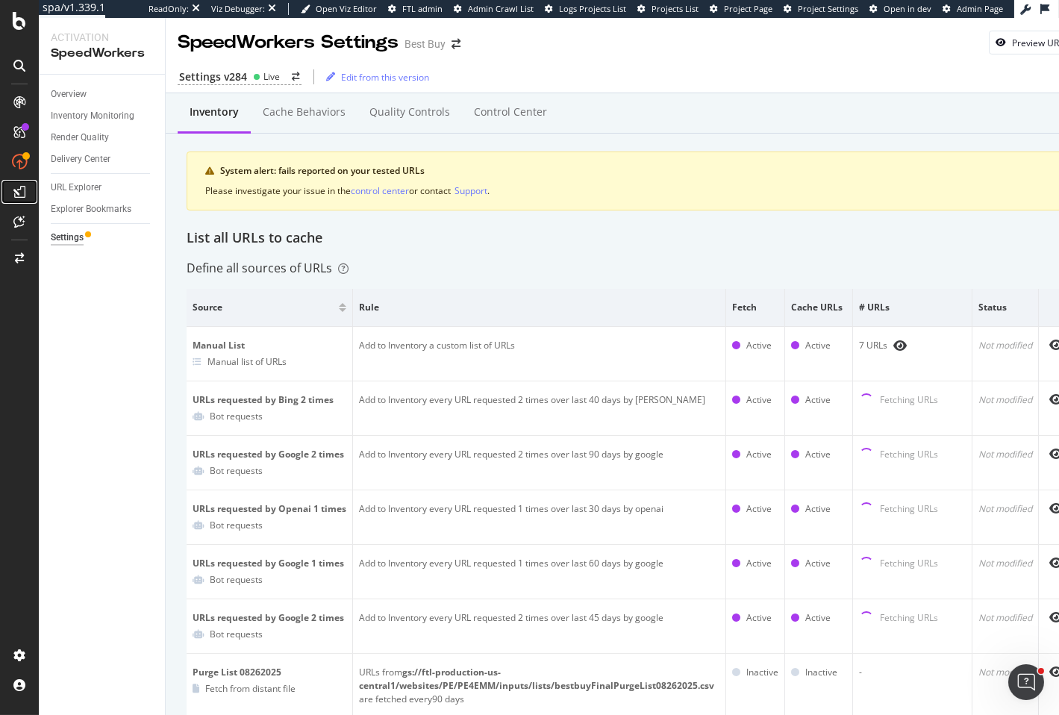
click at [22, 190] on icon at bounding box center [19, 192] width 12 height 12
